Goal: Task Accomplishment & Management: Manage account settings

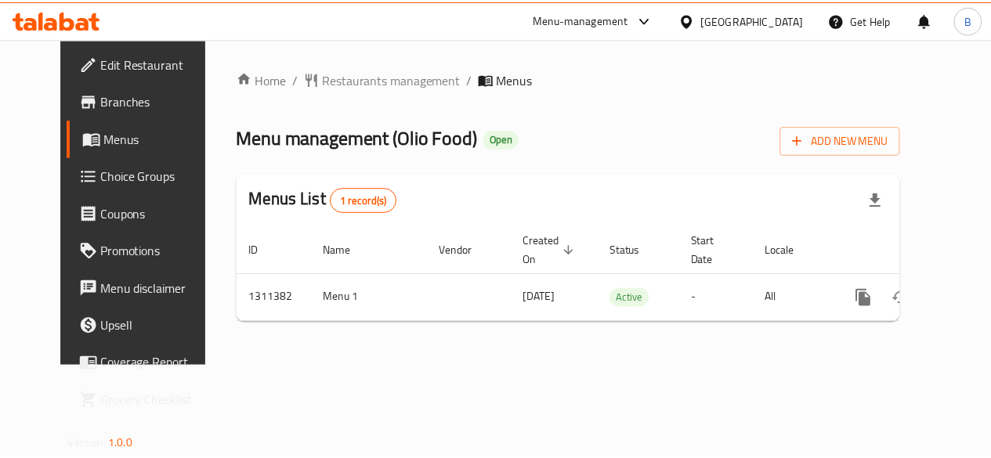
scroll to position [0, 5]
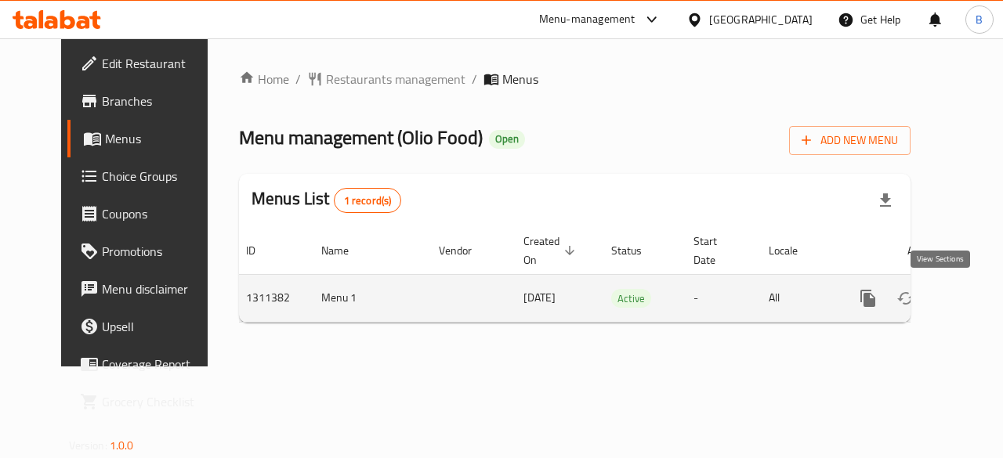
click at [971, 298] on icon "enhanced table" at bounding box center [980, 298] width 19 height 19
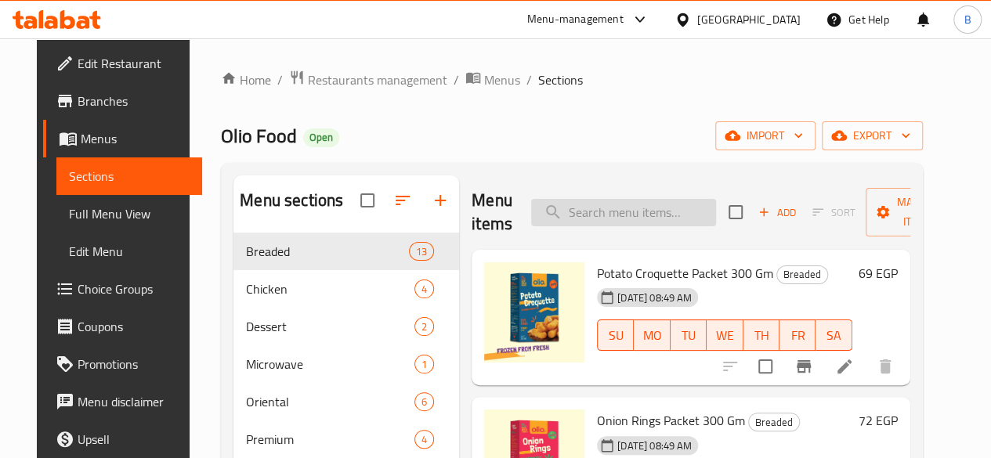
click at [622, 212] on input "search" at bounding box center [623, 212] width 185 height 27
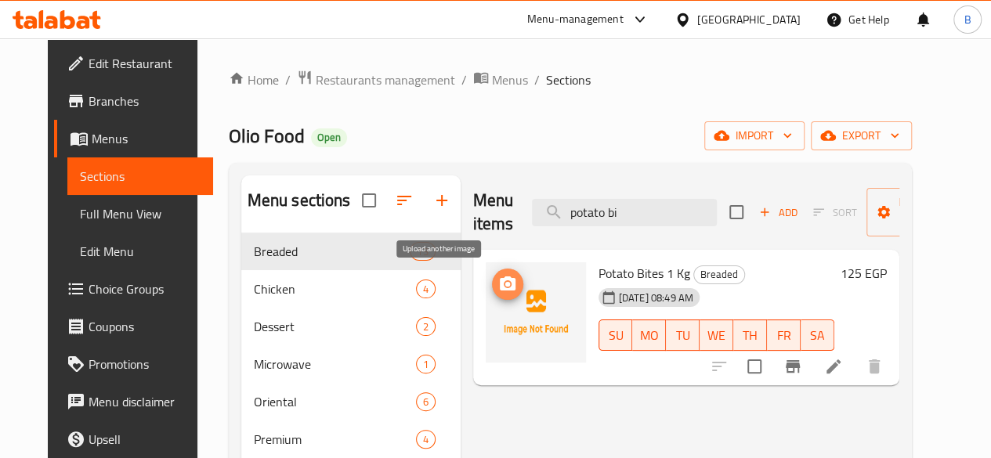
click at [500, 280] on icon "upload picture" at bounding box center [508, 284] width 16 height 14
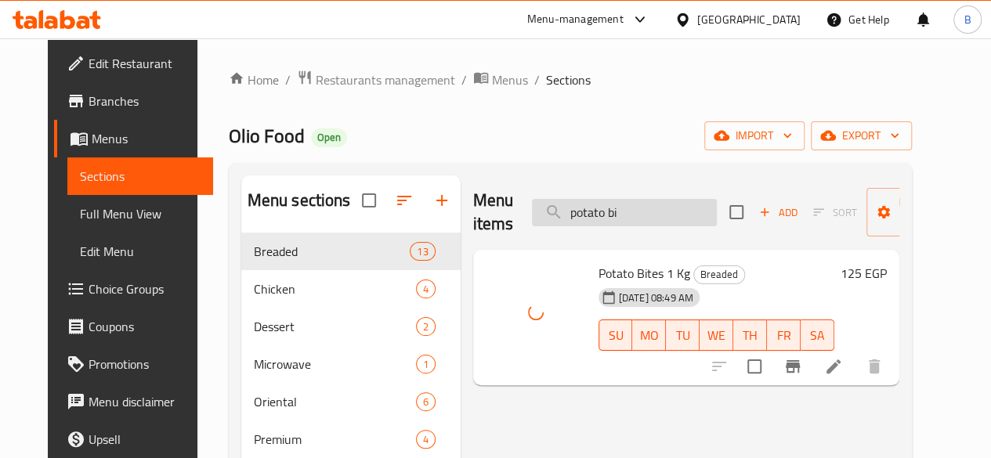
click at [598, 211] on input "potato bi" at bounding box center [624, 212] width 185 height 27
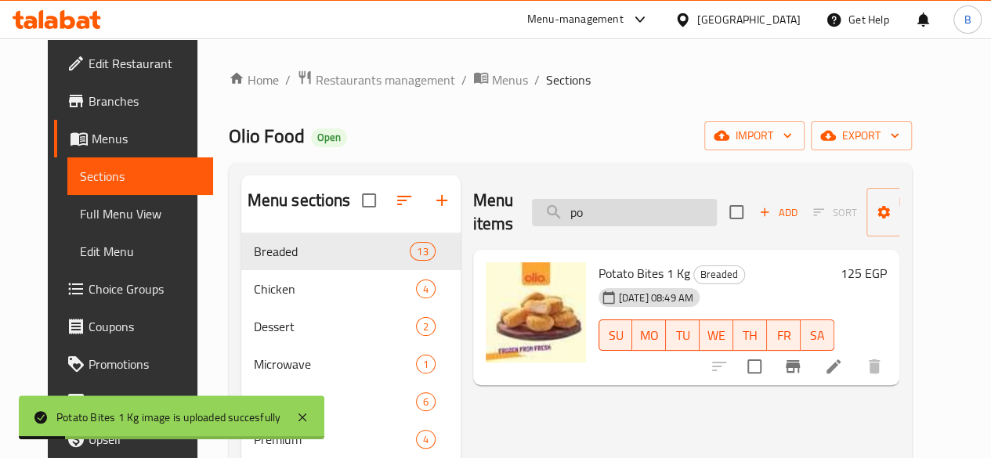
type input "p"
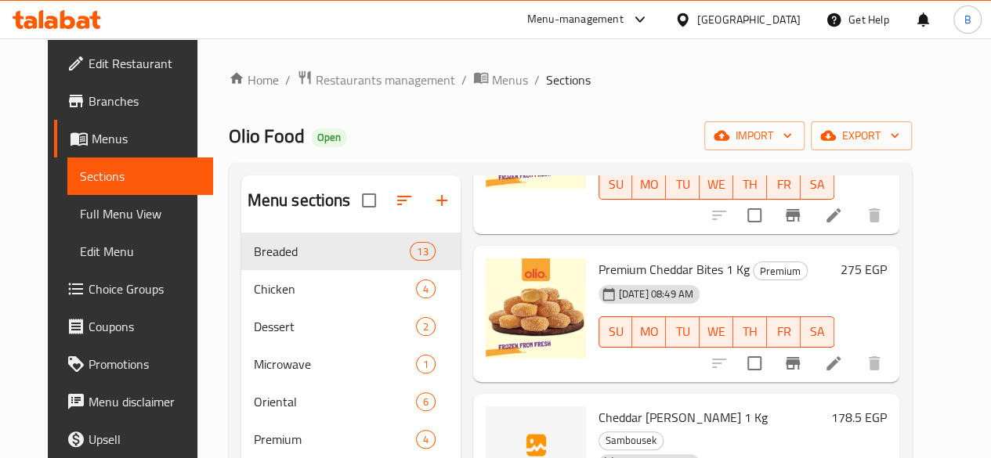
scroll to position [342, 0]
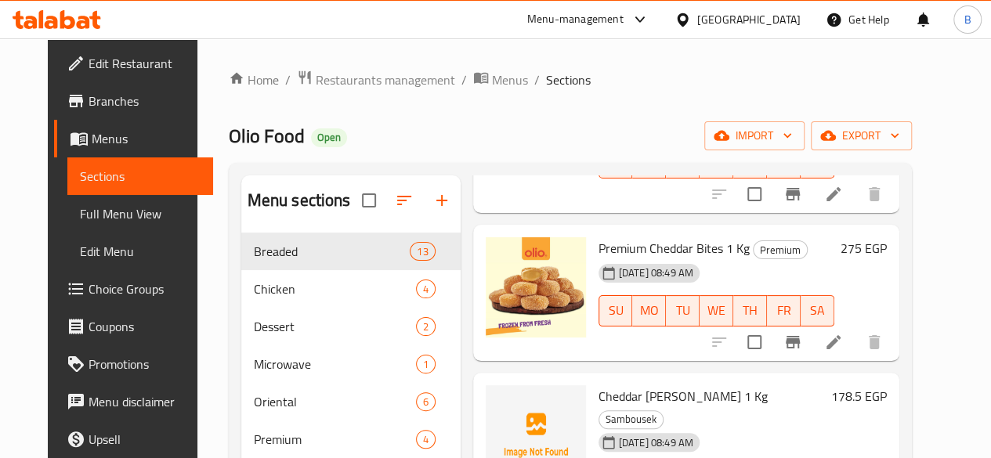
type input "ched"
click at [498, 398] on icon "upload picture" at bounding box center [507, 407] width 19 height 19
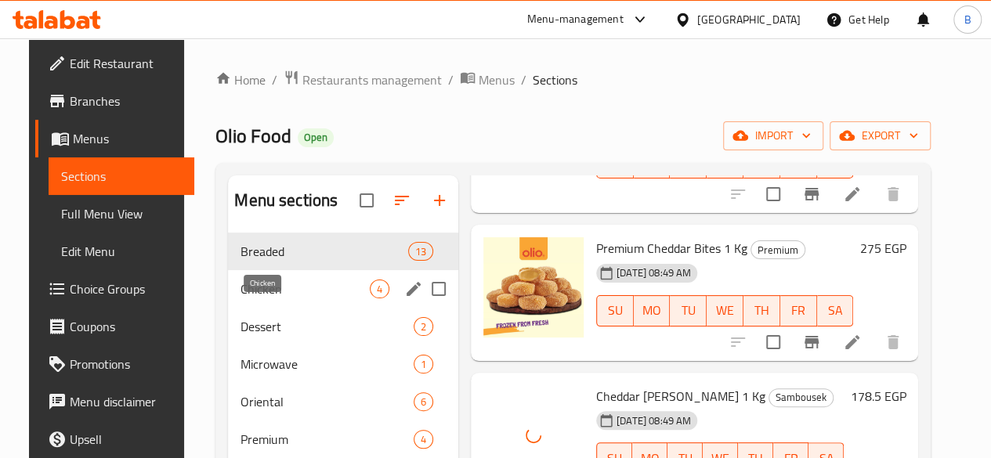
click at [240, 298] on span "Chicken" at bounding box center [304, 289] width 129 height 19
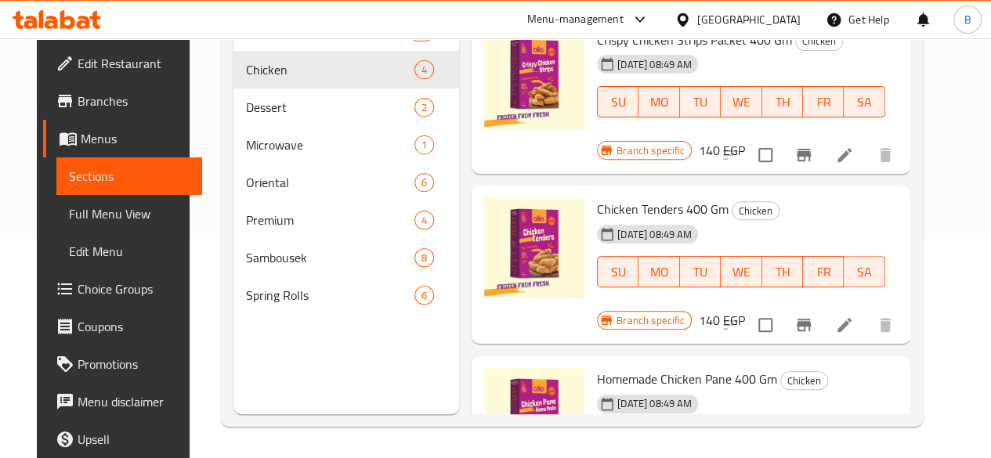
scroll to position [194, 0]
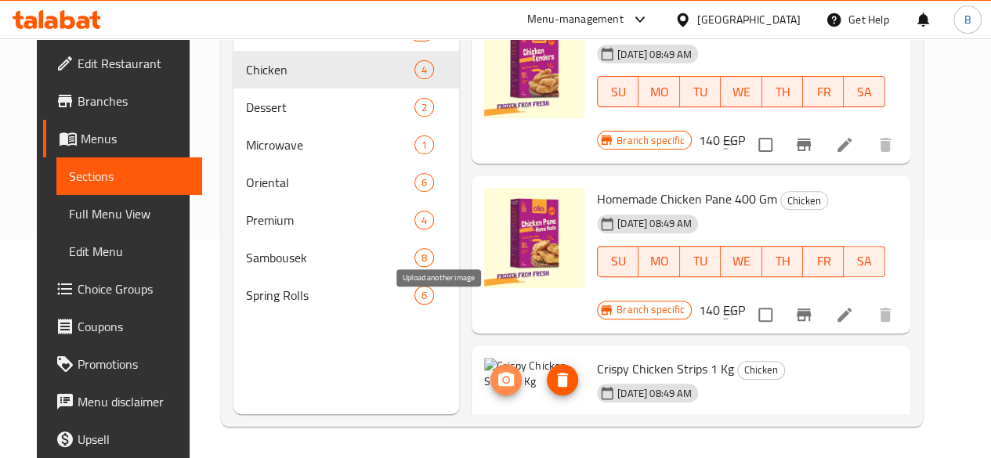
click at [490, 364] on button "upload picture" at bounding box center [505, 379] width 31 height 31
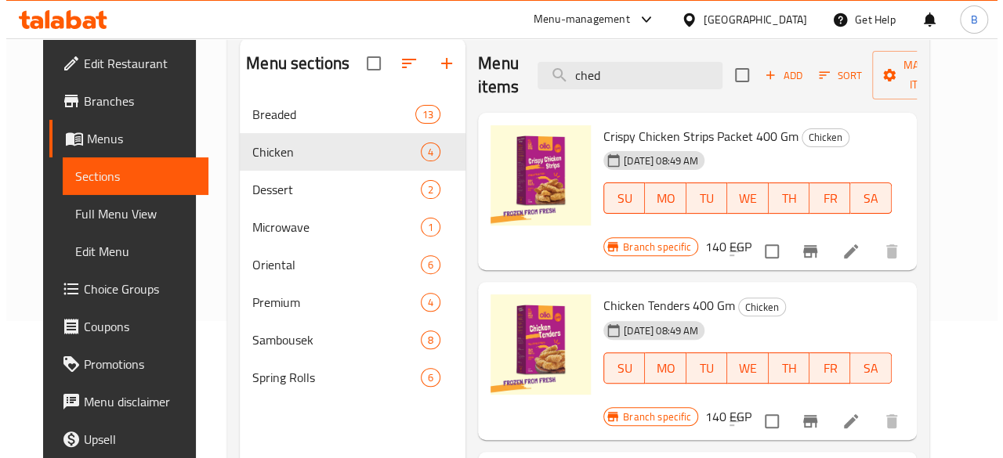
scroll to position [136, 0]
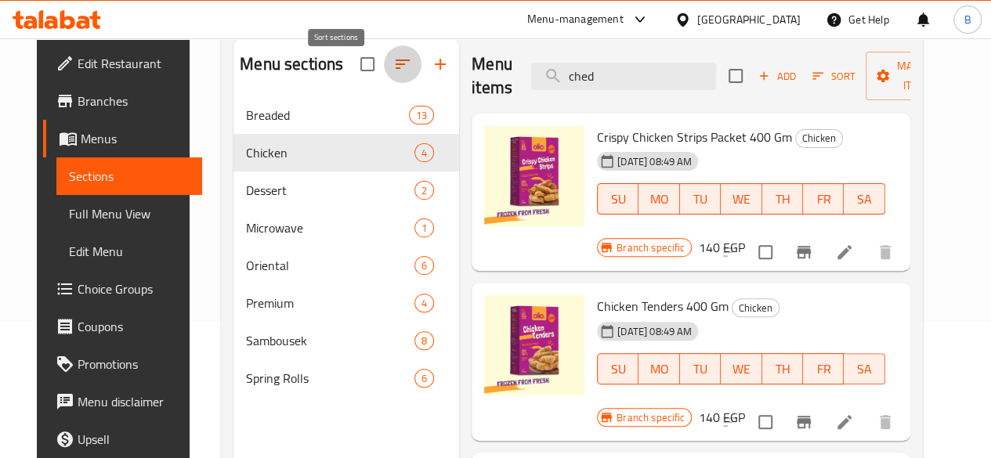
click at [393, 74] on icon "button" at bounding box center [402, 64] width 19 height 19
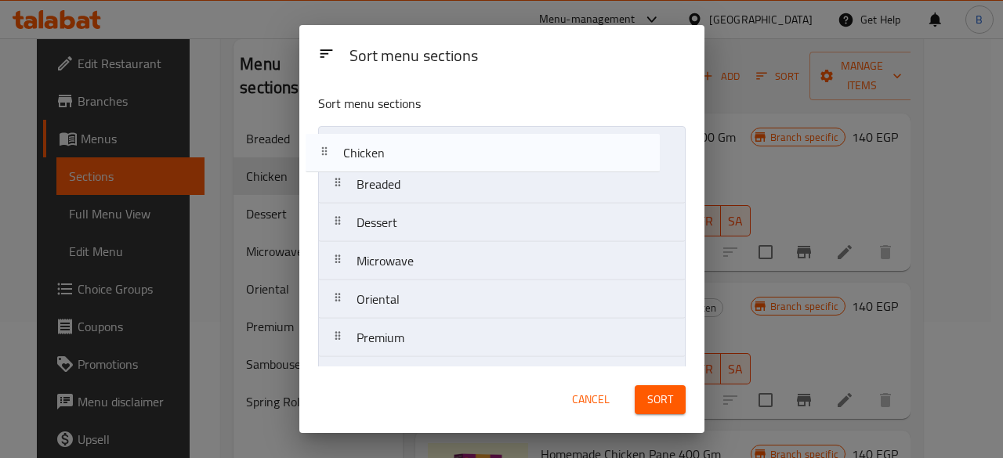
drag, startPoint x: 501, startPoint y: 194, endPoint x: 487, endPoint y: 160, distance: 37.2
click at [487, 160] on nav "Breaded Chicken Dessert Microwave Oriental Premium Sambousek Spring Rolls" at bounding box center [501, 280] width 367 height 309
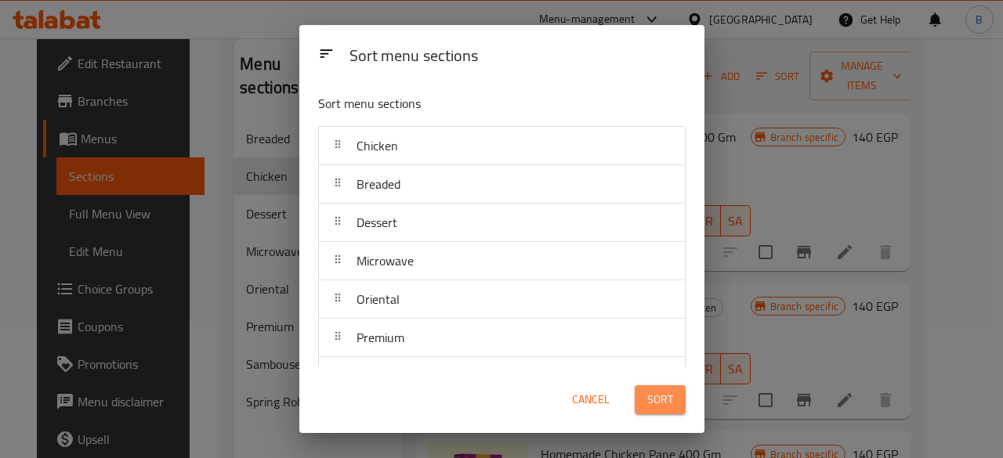
click at [661, 391] on span "Sort" at bounding box center [660, 400] width 26 height 20
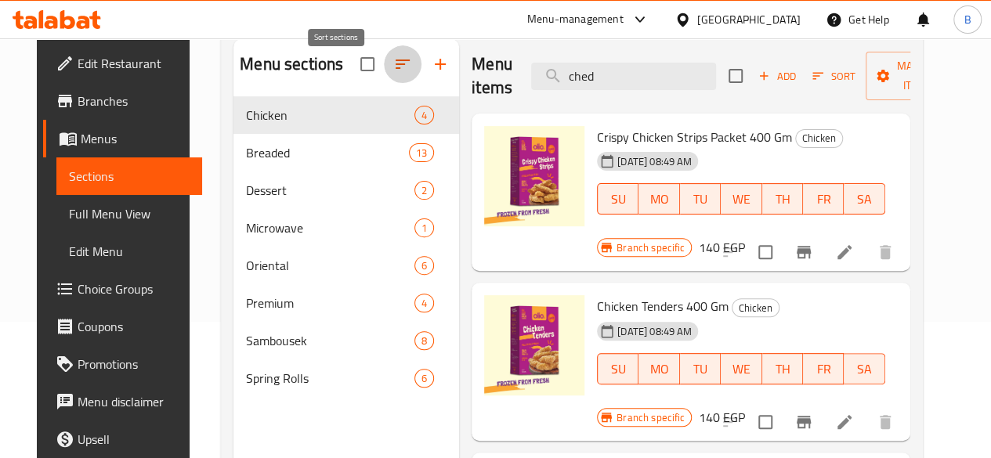
click at [384, 83] on button "button" at bounding box center [403, 64] width 38 height 38
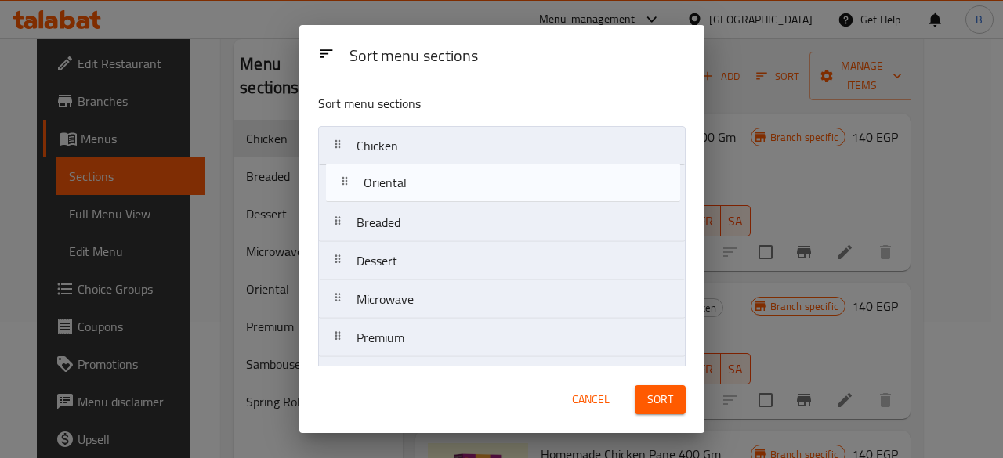
drag, startPoint x: 407, startPoint y: 291, endPoint x: 414, endPoint y: 167, distance: 124.7
click at [414, 167] on nav "Chicken Breaded Dessert Microwave Oriental Premium Sambousek Spring Rolls" at bounding box center [501, 280] width 367 height 309
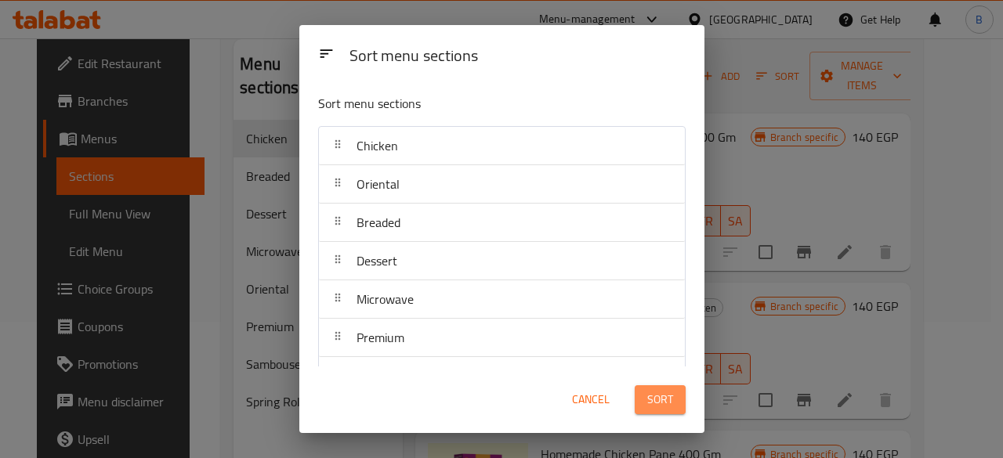
click at [653, 390] on span "Sort" at bounding box center [660, 400] width 26 height 20
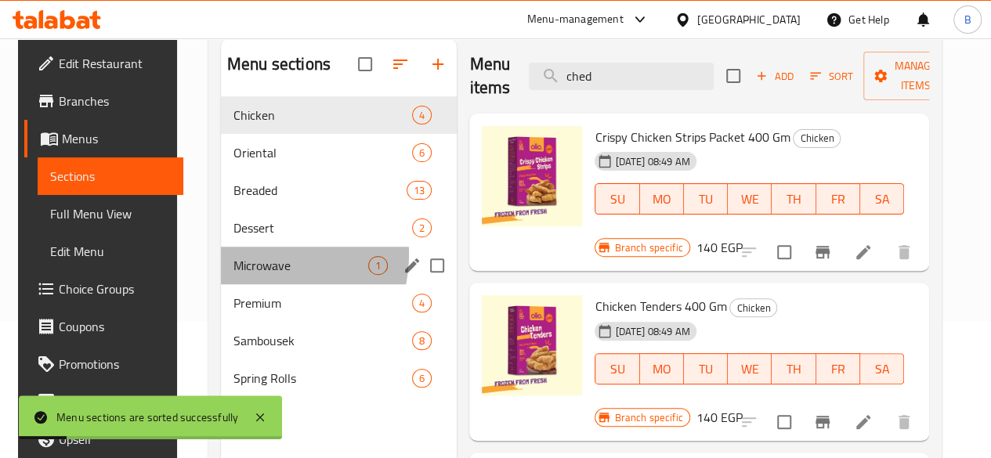
click at [239, 277] on div "Microwave 1" at bounding box center [339, 266] width 236 height 38
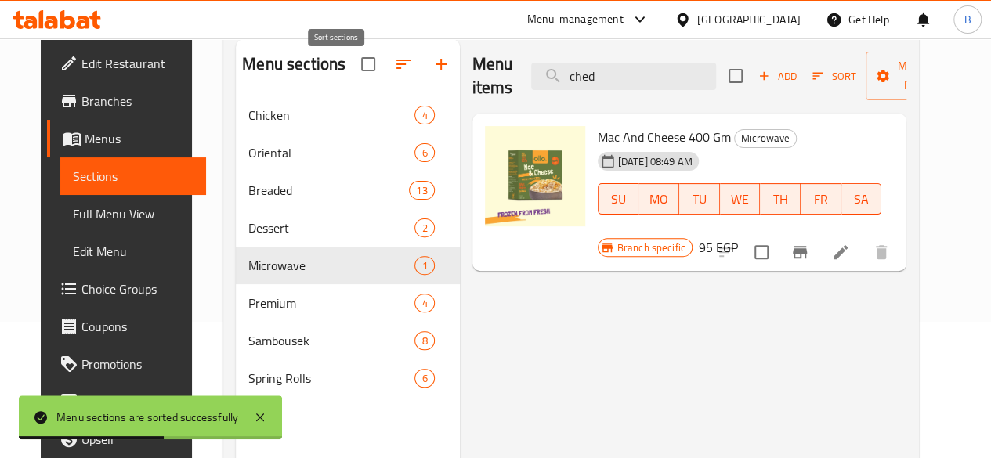
click at [394, 74] on icon "button" at bounding box center [403, 64] width 19 height 19
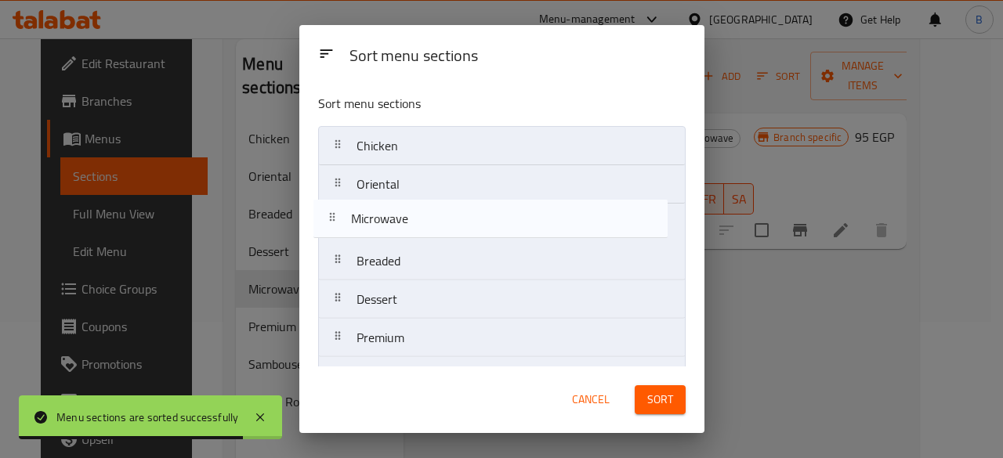
drag, startPoint x: 468, startPoint y: 294, endPoint x: 464, endPoint y: 211, distance: 83.2
click at [464, 211] on nav "Chicken Oriental Breaded Dessert Microwave Premium Sambousek Spring Rolls" at bounding box center [501, 280] width 367 height 309
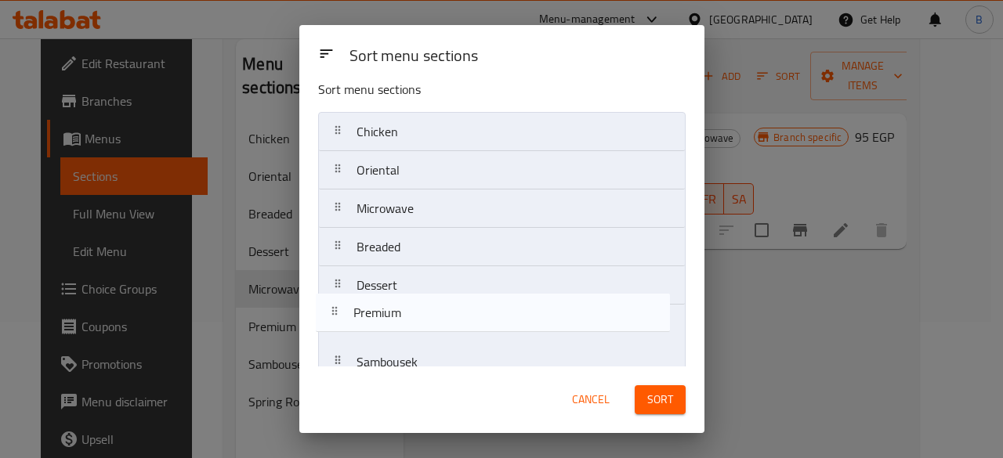
scroll to position [20, 0]
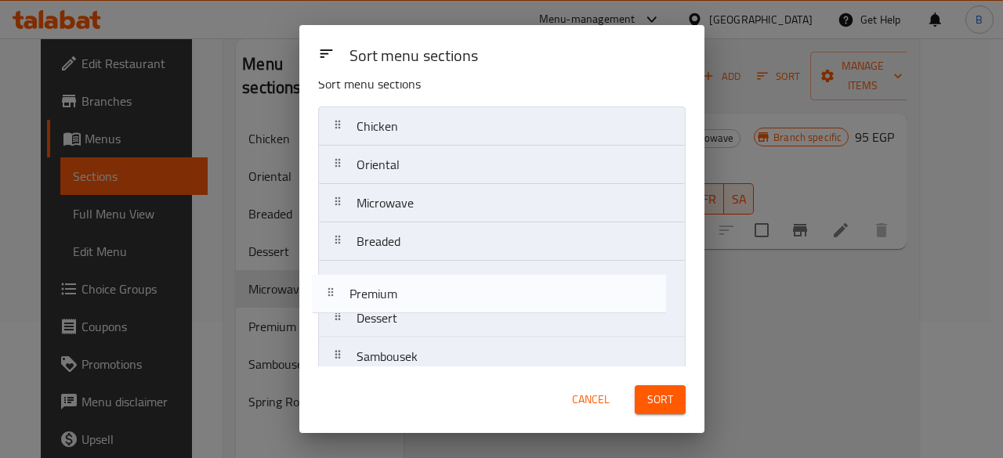
drag, startPoint x: 514, startPoint y: 344, endPoint x: 506, endPoint y: 298, distance: 46.9
click at [506, 298] on nav "Chicken Oriental Microwave Breaded Dessert Premium Sambousek Spring Rolls" at bounding box center [501, 261] width 367 height 309
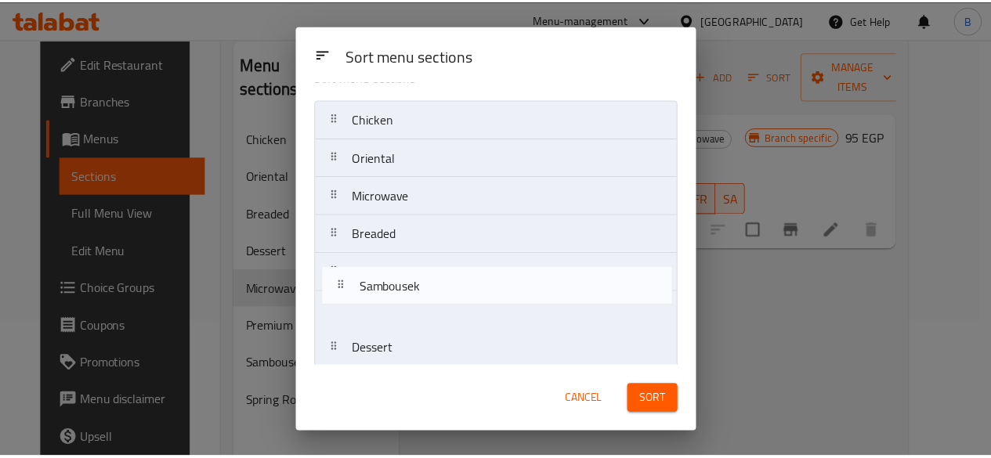
scroll to position [30, 0]
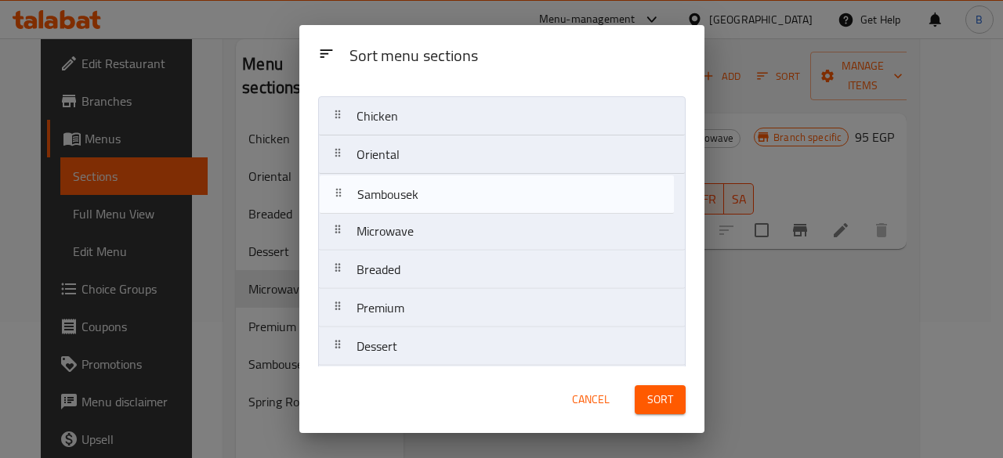
drag, startPoint x: 473, startPoint y: 359, endPoint x: 474, endPoint y: 197, distance: 162.1
click at [474, 197] on nav "Chicken Oriental Microwave Breaded Premium Dessert Sambousek Spring Rolls" at bounding box center [501, 250] width 367 height 309
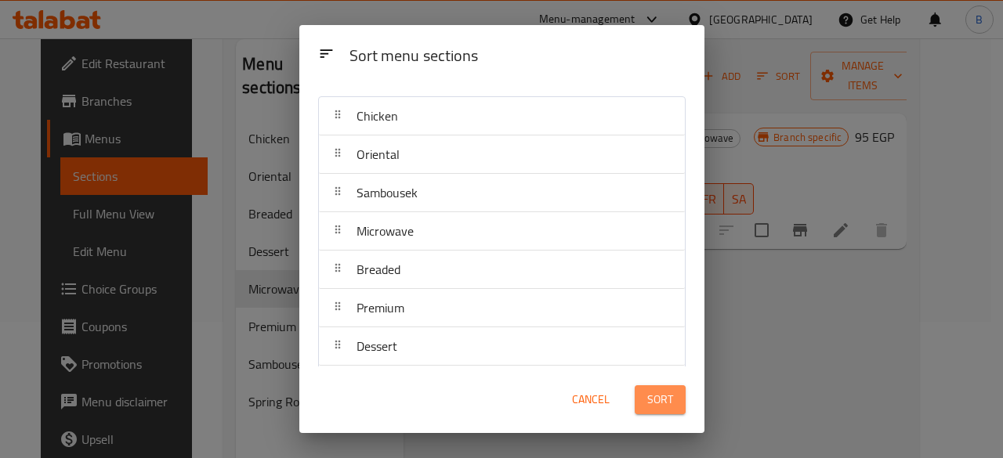
click at [669, 394] on span "Sort" at bounding box center [660, 400] width 26 height 20
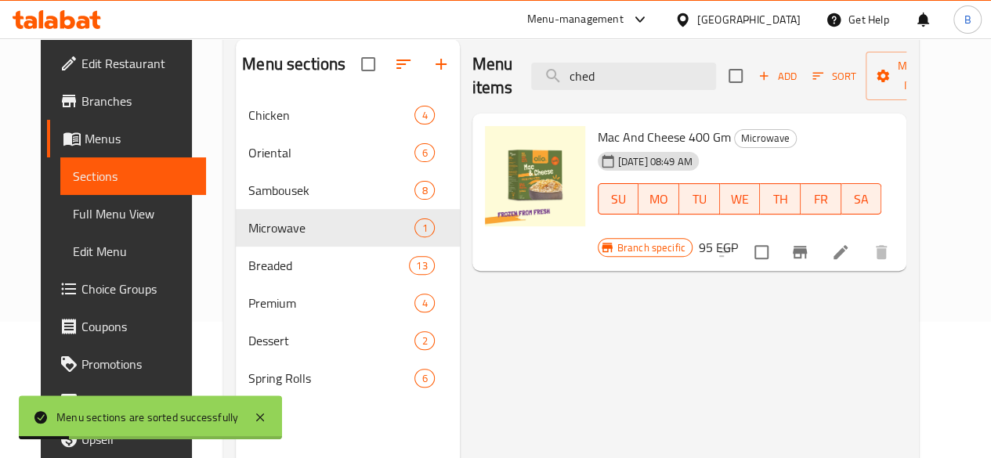
click at [669, 394] on div "Menu items ched Add Sort Manage items Mac And Cheese 400 Gm Microwave [DATE] 08…" at bounding box center [683, 268] width 447 height 458
